Goal: Task Accomplishment & Management: Use online tool/utility

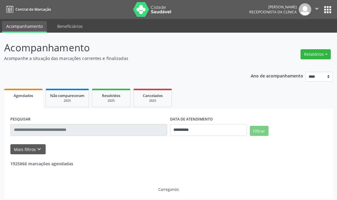
click at [320, 49] on button "Relatórios" at bounding box center [315, 54] width 30 height 10
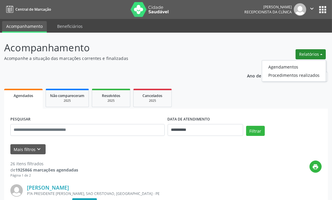
click at [274, 61] on ul "Agendamentos Procedimentos realizados" at bounding box center [294, 70] width 64 height 21
click at [273, 65] on link "Agendamentos" at bounding box center [294, 67] width 64 height 8
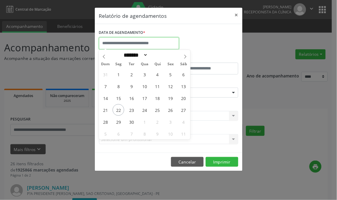
click at [144, 45] on input "text" at bounding box center [139, 43] width 80 height 12
click at [116, 109] on span "22" at bounding box center [119, 110] width 12 height 12
type input "**********"
click at [116, 109] on span "22" at bounding box center [119, 110] width 12 height 12
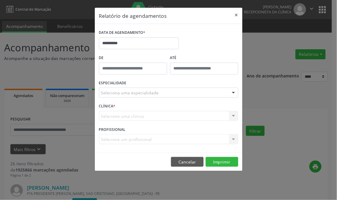
click at [117, 96] on div "Seleciona uma especialidade" at bounding box center [168, 92] width 139 height 10
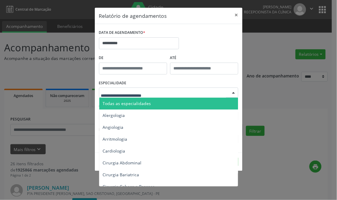
click at [126, 100] on span "Todas as especialidades" at bounding box center [127, 103] width 48 height 6
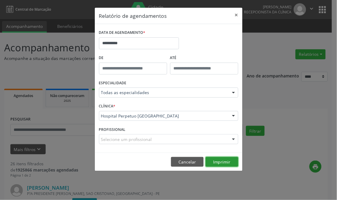
click at [221, 166] on button "Imprimir" at bounding box center [222, 162] width 33 height 10
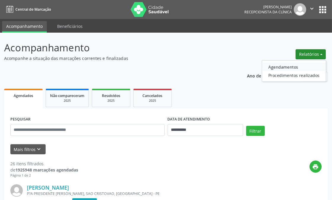
click at [286, 67] on link "Agendamentos" at bounding box center [294, 67] width 64 height 8
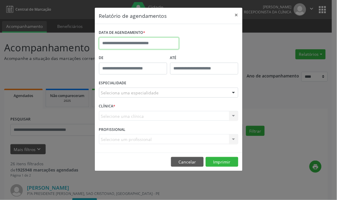
click at [149, 39] on input "text" at bounding box center [139, 43] width 80 height 12
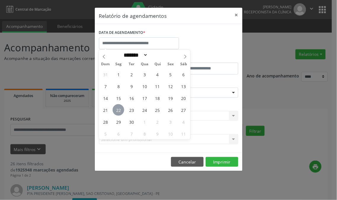
click at [117, 109] on span "22" at bounding box center [119, 110] width 12 height 12
type input "**********"
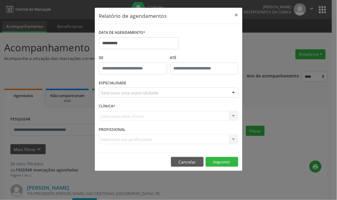
click at [173, 96] on div "Seleciona uma especialidade" at bounding box center [168, 92] width 139 height 10
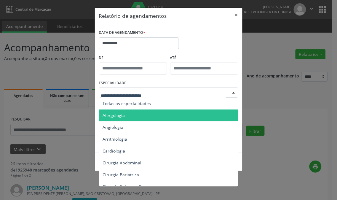
click at [171, 110] on span "Alergologia" at bounding box center [169, 115] width 140 height 12
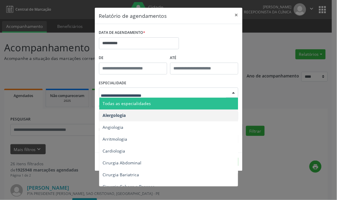
click at [159, 105] on span "Todas as especialidades" at bounding box center [169, 103] width 140 height 12
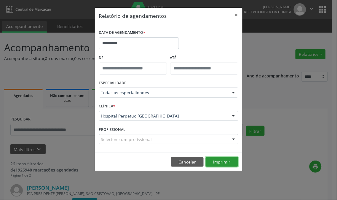
click at [218, 160] on button "Imprimir" at bounding box center [222, 162] width 33 height 10
